Goal: Check status: Check status

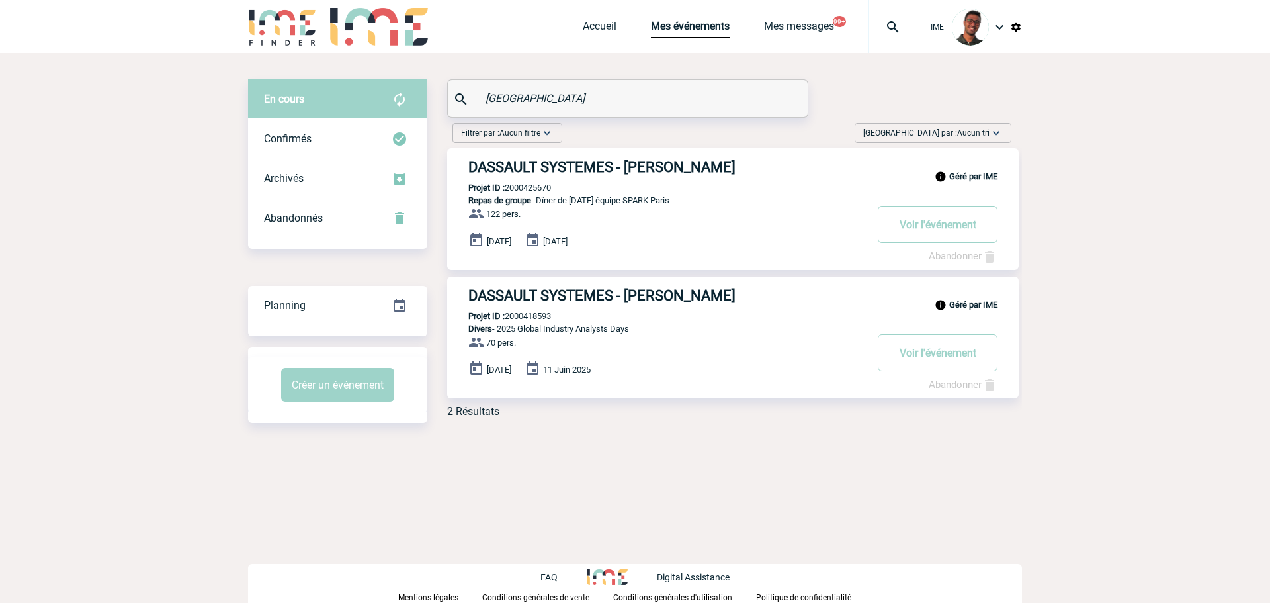
drag, startPoint x: 585, startPoint y: 102, endPoint x: 404, endPoint y: 96, distance: 181.4
click at [404, 96] on div "En cours En cours Confirmés Archivés Abandonnés En cours Confirmés Archivés Aba…" at bounding box center [635, 253] width 774 height 349
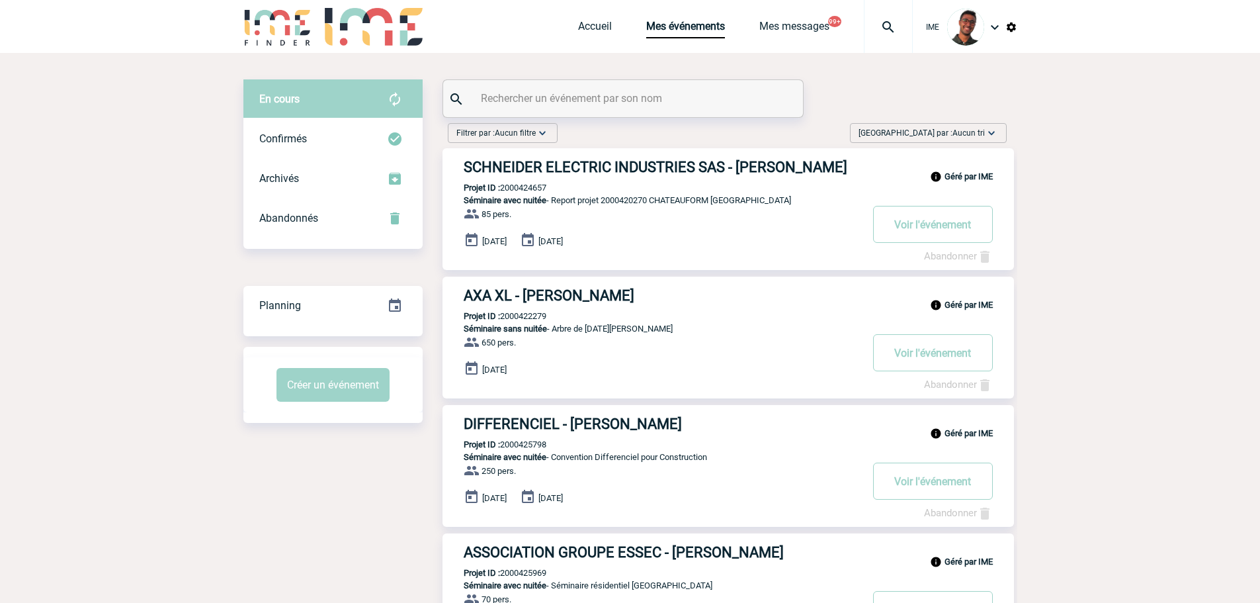
click at [877, 26] on img at bounding box center [889, 27] width 48 height 16
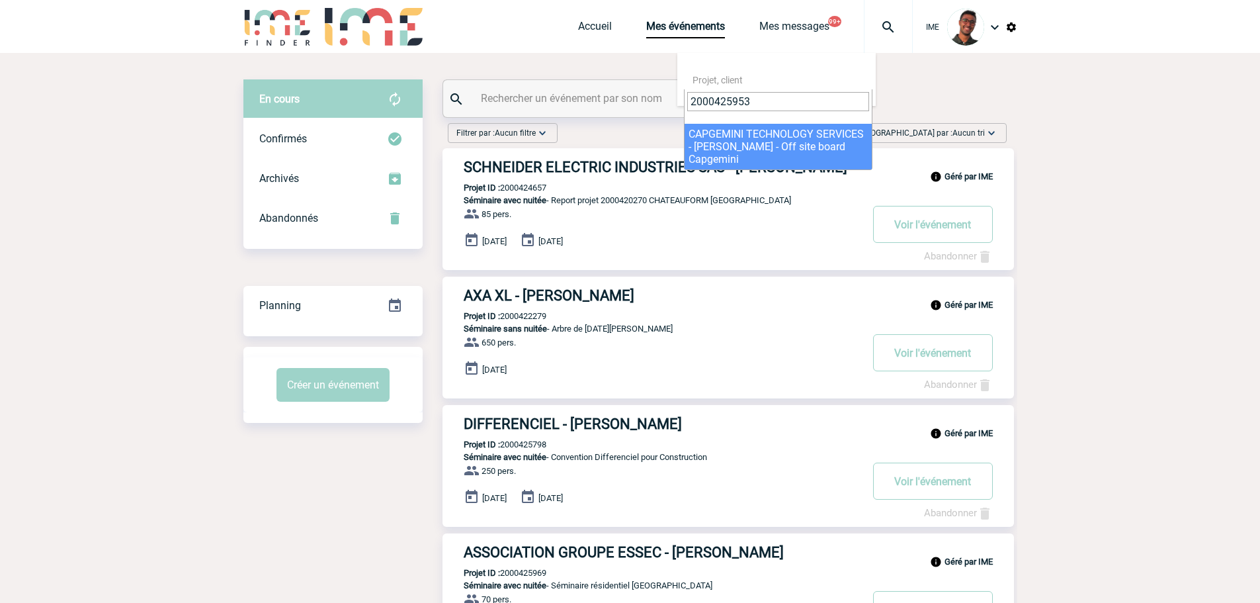
type input "2000425953"
select select "25454"
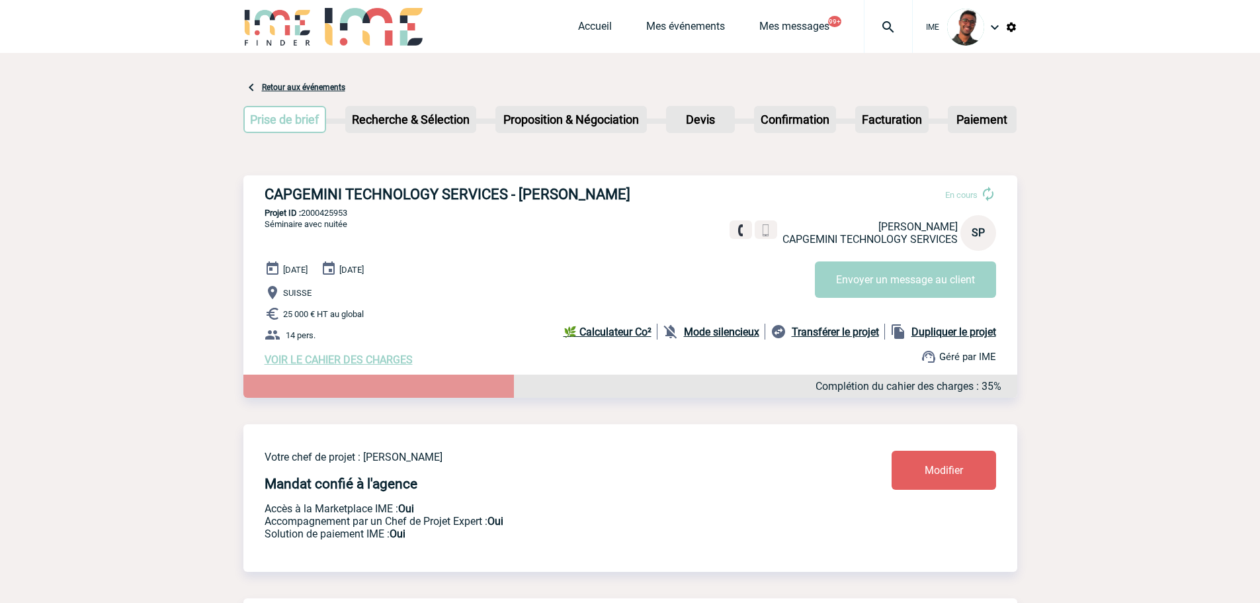
click at [350, 218] on p "Projet ID : 2000425953" at bounding box center [630, 213] width 774 height 10
click at [345, 214] on p "Projet ID : 2000425953" at bounding box center [630, 213] width 774 height 10
copy p "2000425953"
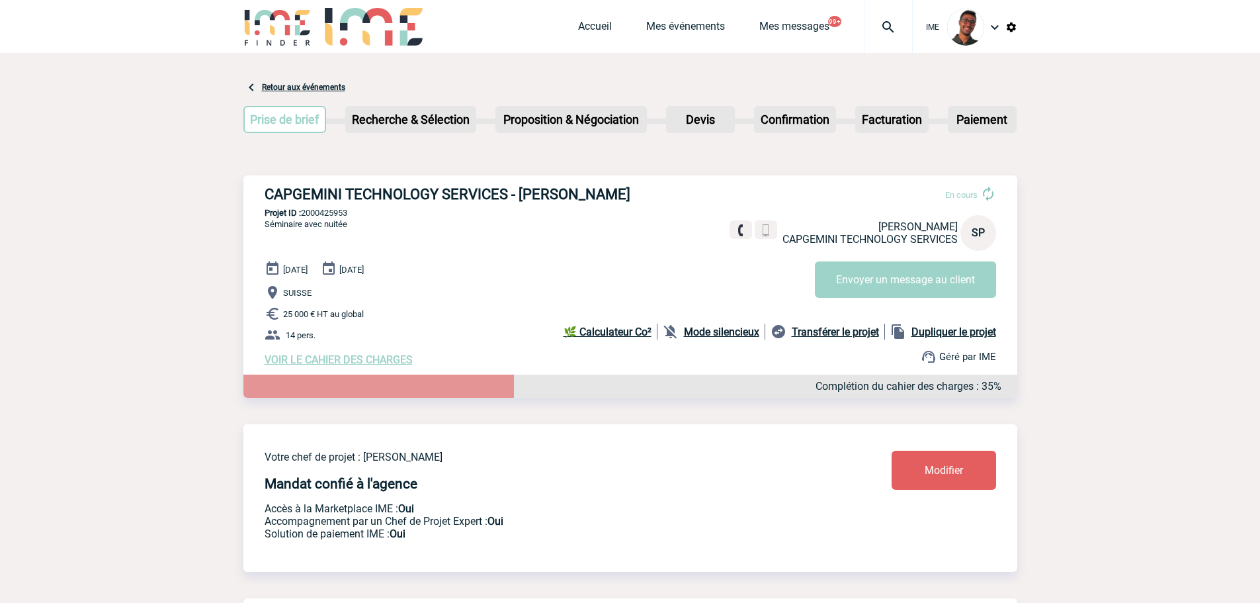
click at [891, 39] on div at bounding box center [888, 26] width 49 height 53
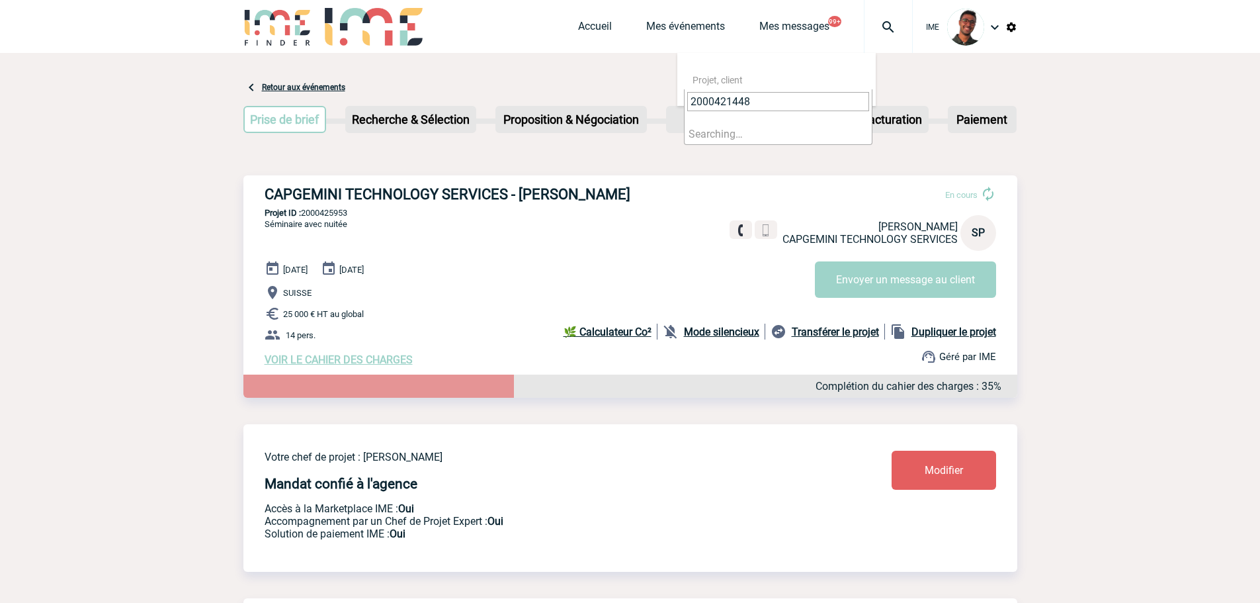
type input "2000421448"
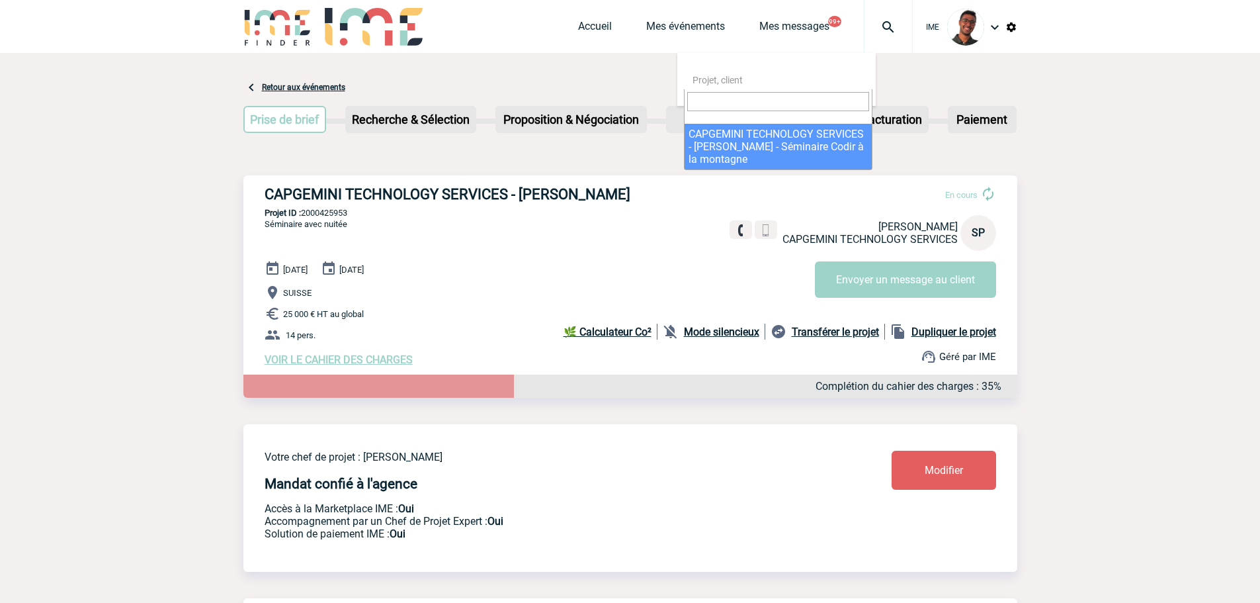
select select "20949"
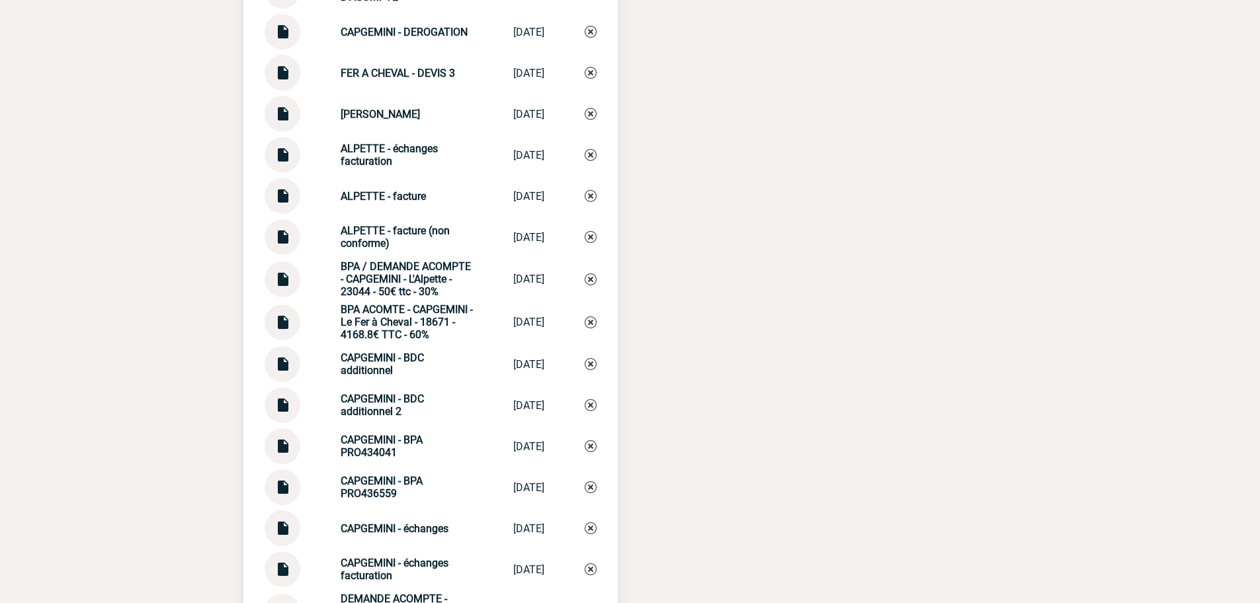
scroll to position [1746, 0]
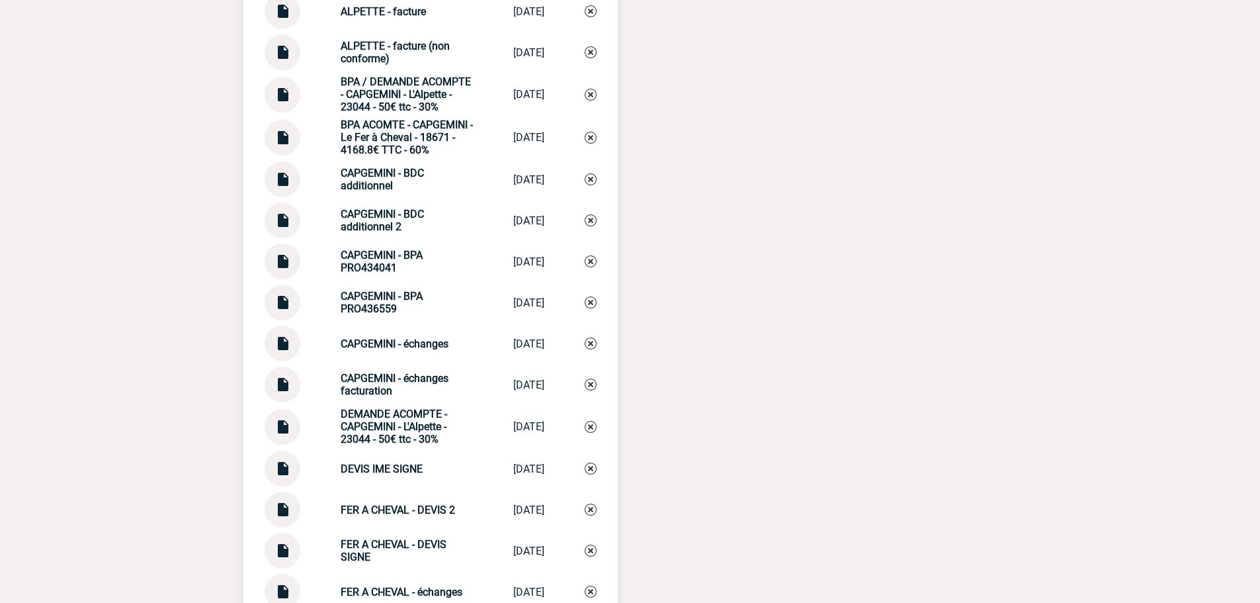
click at [279, 349] on img at bounding box center [282, 338] width 17 height 26
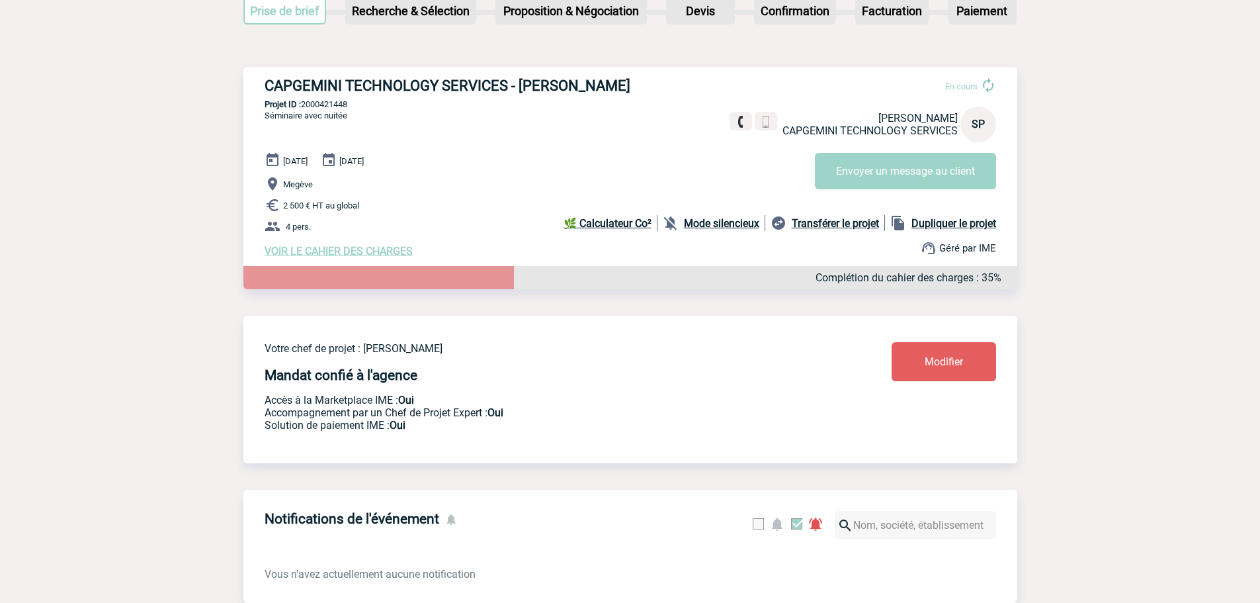
scroll to position [0, 0]
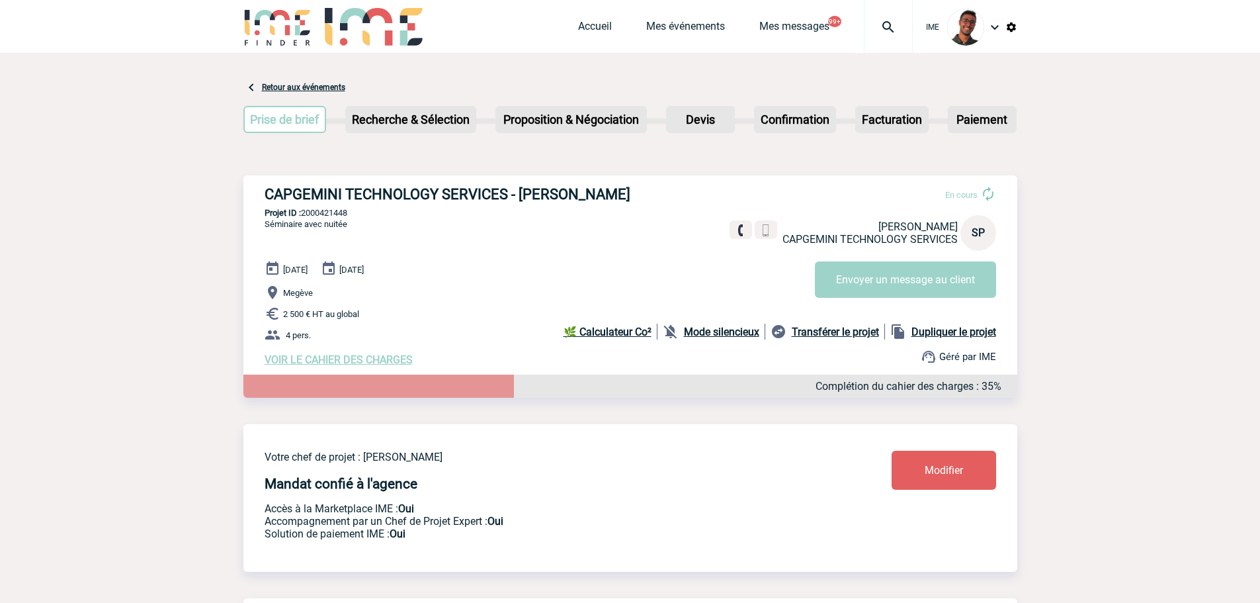
click at [893, 24] on img at bounding box center [889, 27] width 48 height 16
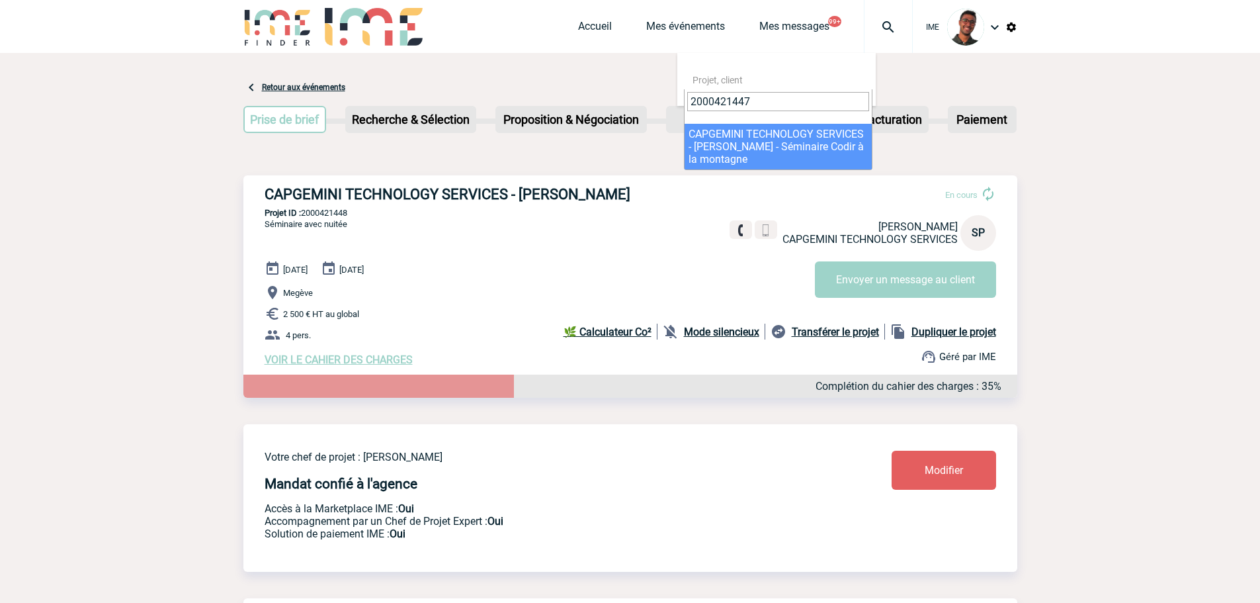
type input "2000421447"
select select "20948"
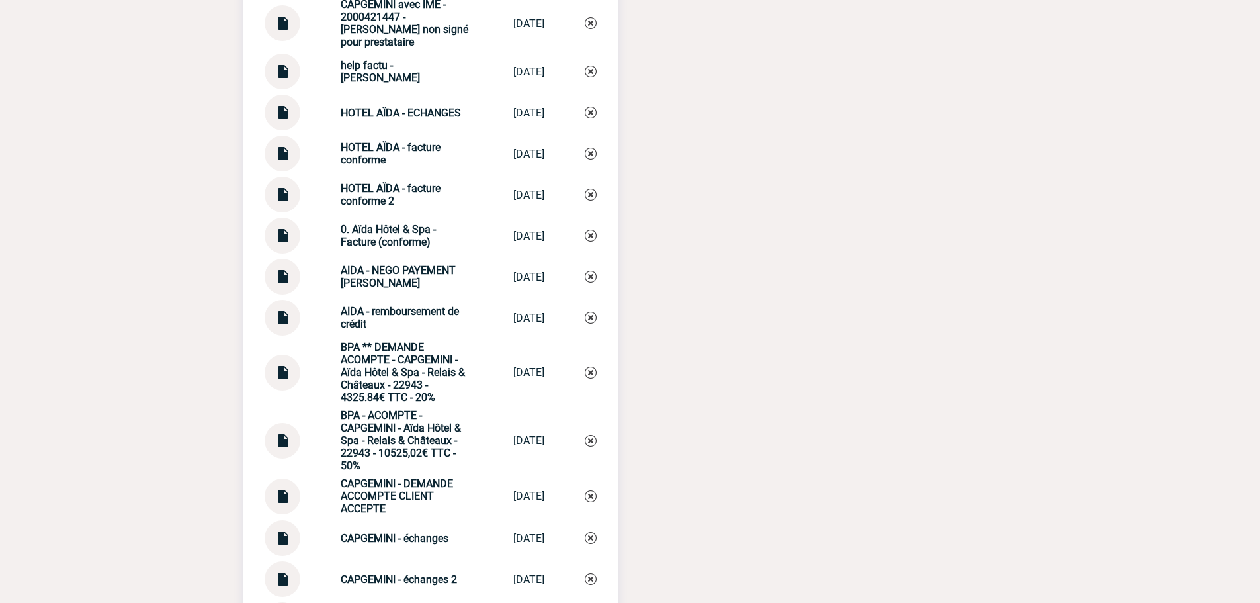
scroll to position [1454, 0]
click at [286, 525] on img at bounding box center [282, 534] width 17 height 26
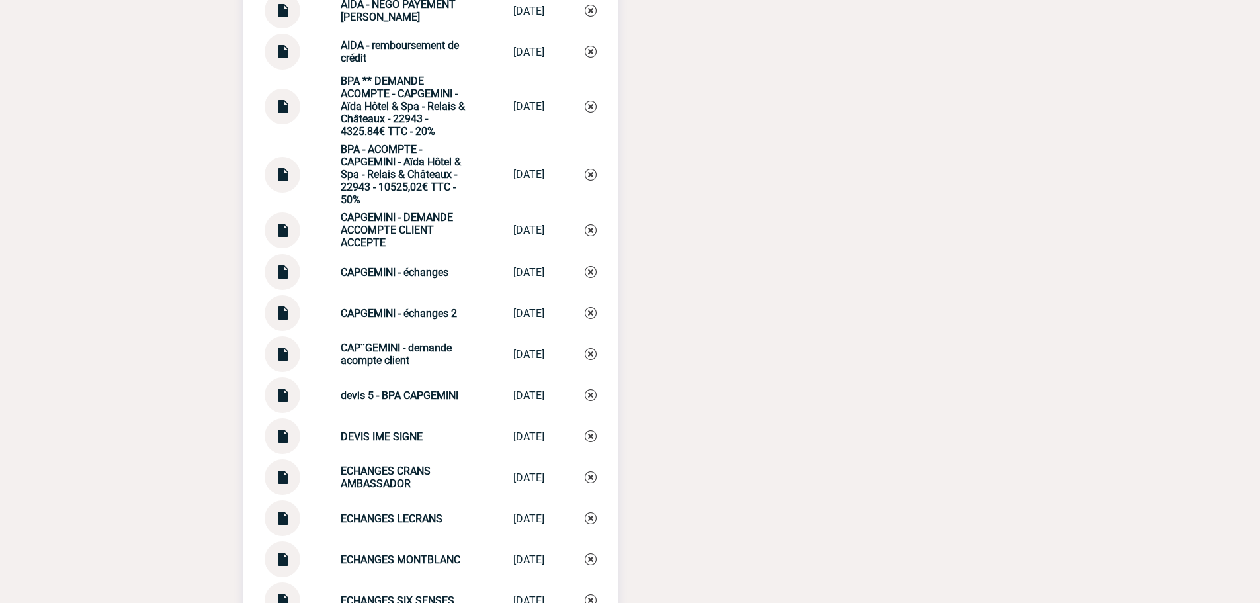
scroll to position [1721, 0]
click at [282, 298] on img at bounding box center [282, 307] width 17 height 26
click at [957, 188] on div "Documents CAPGEMINI avec IME - 2000421447 - Sujet devis non signé pour prestata…" at bounding box center [630, 415] width 774 height 1485
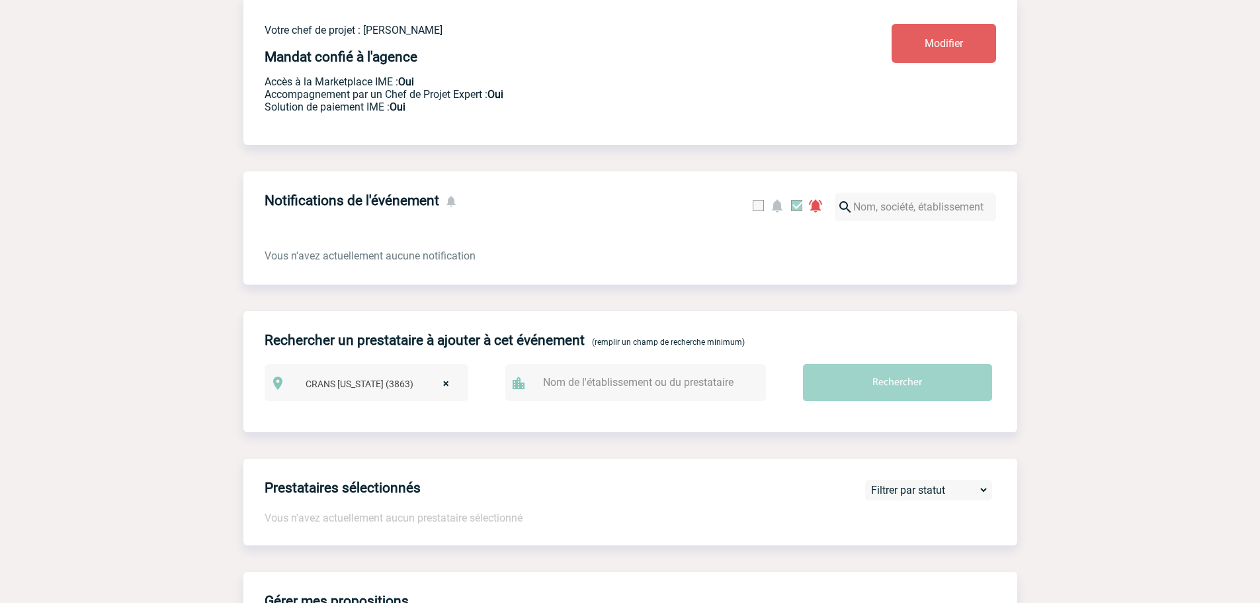
scroll to position [0, 0]
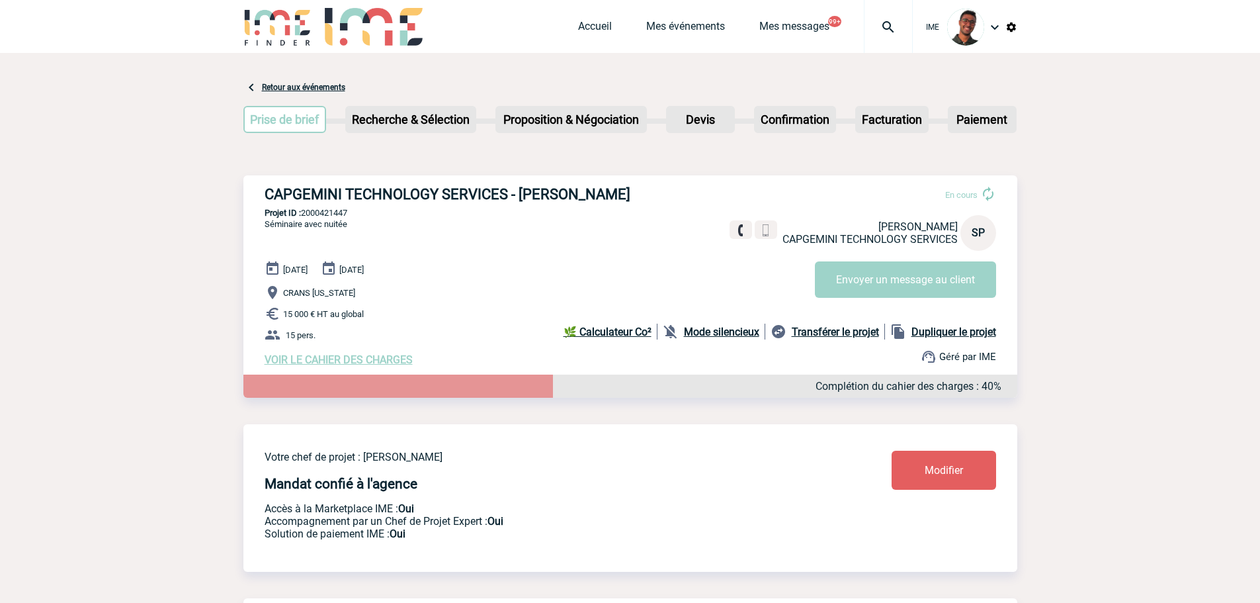
drag, startPoint x: 688, startPoint y: 11, endPoint x: 687, endPoint y: 38, distance: 27.2
click at [687, 13] on div "Accueil Mes événements Mes messages 99+ Projet, client Projet, client" at bounding box center [745, 26] width 335 height 53
click at [687, 38] on link "Mes événements" at bounding box center [685, 29] width 79 height 19
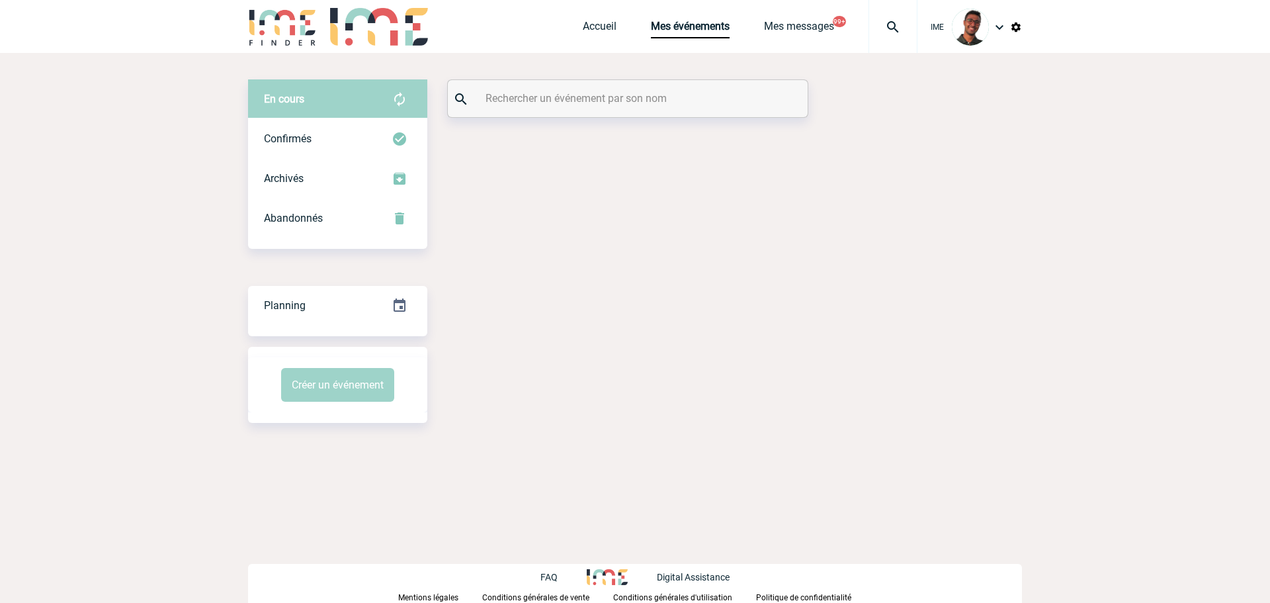
click at [592, 103] on input "text" at bounding box center [629, 98] width 294 height 19
paste input "GERMOND"
drag, startPoint x: 469, startPoint y: 102, endPoint x: 458, endPoint y: 103, distance: 10.6
click at [458, 103] on div "GERMOND" at bounding box center [628, 98] width 360 height 37
type input "GERMOND"
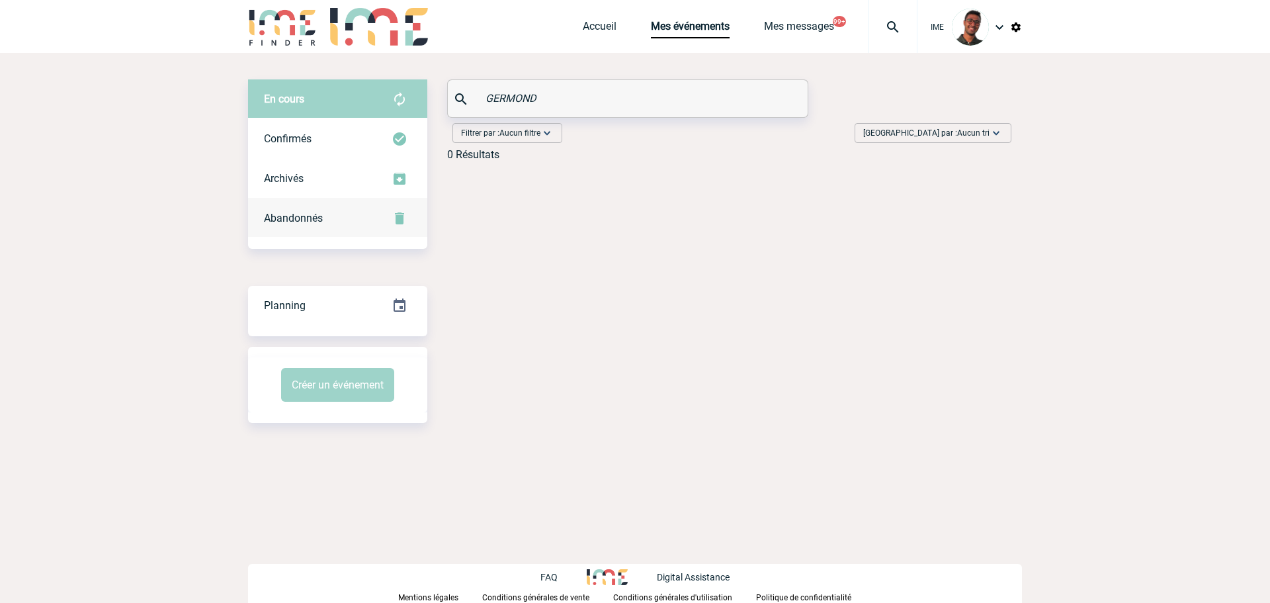
click at [370, 199] on div "Abandonnés" at bounding box center [337, 218] width 179 height 40
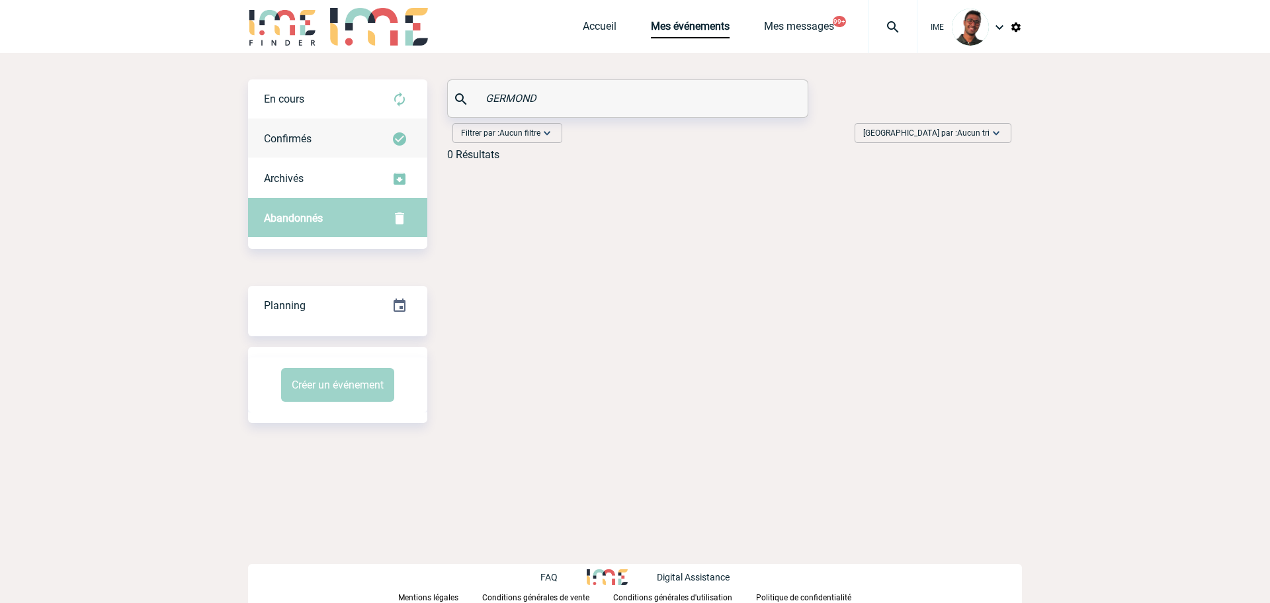
click at [366, 134] on div "Confirmés" at bounding box center [337, 139] width 179 height 40
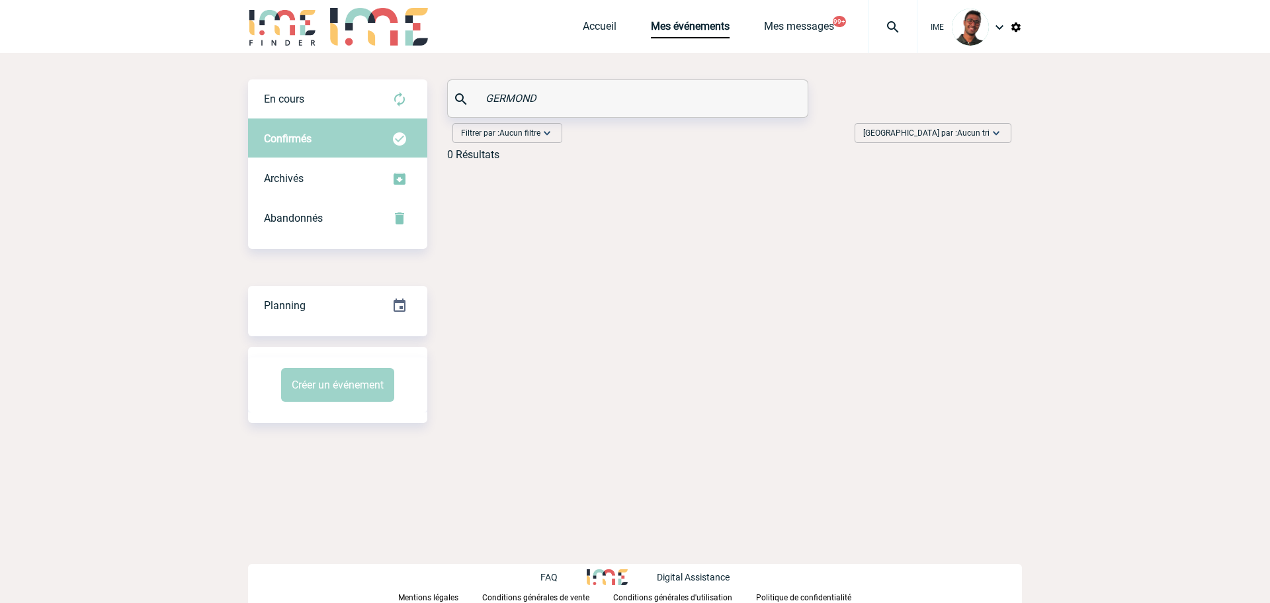
drag, startPoint x: 564, startPoint y: 93, endPoint x: 470, endPoint y: 113, distance: 95.5
click at [470, 113] on div "GERMOND" at bounding box center [628, 98] width 360 height 37
